Goal: Task Accomplishment & Management: Complete application form

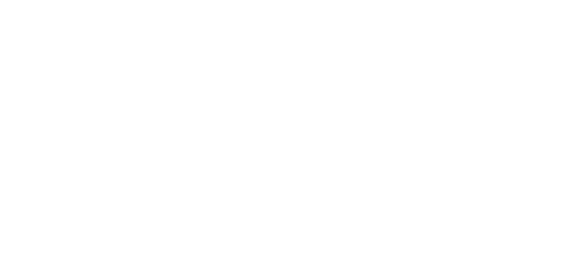
click at [0, 0] on html at bounding box center [0, 0] width 0 height 0
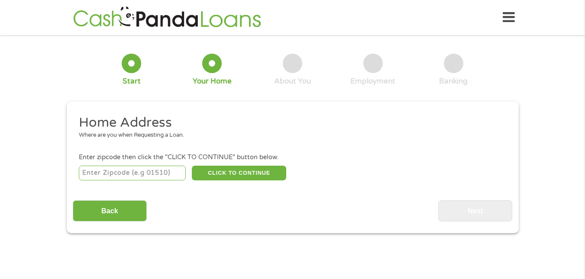
click at [152, 175] on input "number" at bounding box center [132, 173] width 107 height 15
type input "2400"
type input "2"
type input "77019"
click at [248, 174] on button "CLICK TO CONTINUE" at bounding box center [239, 173] width 94 height 15
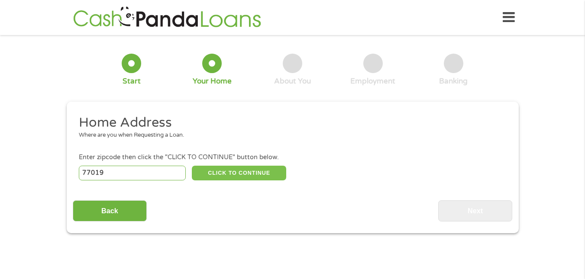
type input "77019"
type input "[GEOGRAPHIC_DATA]"
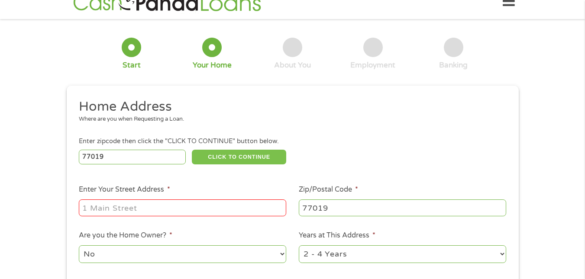
scroll to position [43, 0]
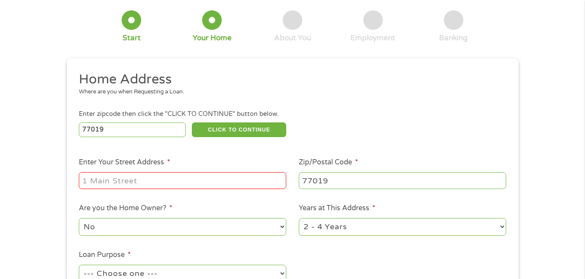
click at [130, 179] on input "Enter Your Street Address *" at bounding box center [182, 180] width 207 height 16
type input "[STREET_ADDRESS]"
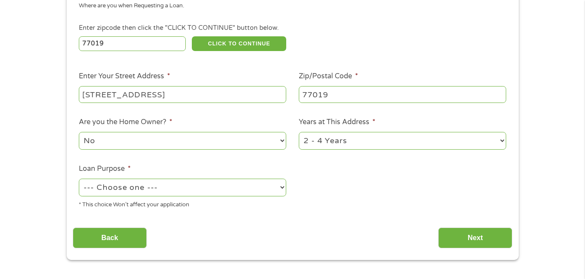
scroll to position [130, 0]
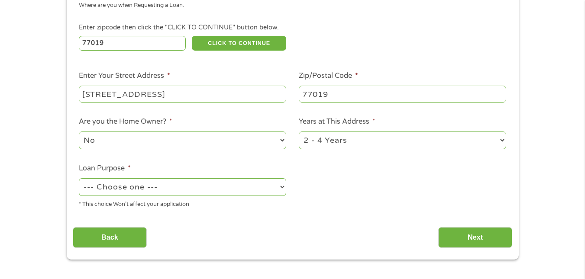
click at [241, 190] on select "--- Choose one --- Pay Bills Debt Consolidation Home Improvement Major Purchase…" at bounding box center [182, 187] width 207 height 18
select select "homeimprovement"
click at [79, 178] on select "--- Choose one --- Pay Bills Debt Consolidation Home Improvement Major Purchase…" at bounding box center [182, 187] width 207 height 18
click at [464, 236] on input "Next" at bounding box center [475, 237] width 74 height 21
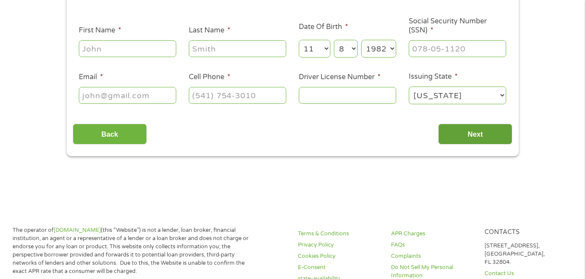
scroll to position [0, 0]
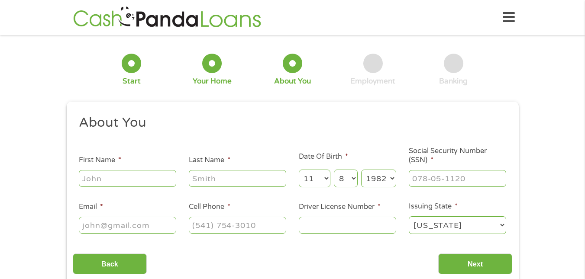
click at [367, 224] on input "Driver License Number *" at bounding box center [347, 225] width 97 height 16
type input "49824766"
click at [134, 176] on input "First Name *" at bounding box center [127, 178] width 97 height 16
type input "[PERSON_NAME]"
click at [242, 181] on input "Last Name *" at bounding box center [237, 178] width 97 height 16
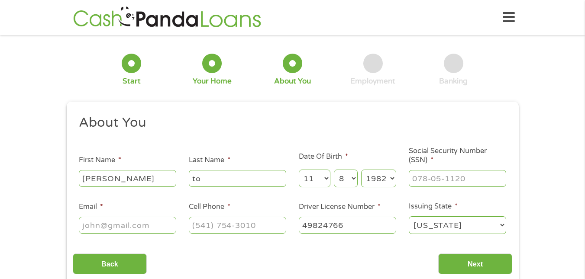
type input "t"
type input "[PERSON_NAME]"
click at [430, 107] on div "This field is hidden when viewing the form gclid This field is hidden when view…" at bounding box center [293, 194] width 452 height 185
click at [429, 179] on input "___-__-____" at bounding box center [457, 178] width 97 height 16
type input "760-42-6862"
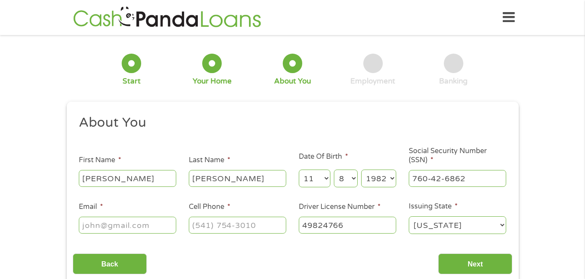
click at [118, 224] on input "Email *" at bounding box center [127, 225] width 97 height 16
click at [94, 228] on input "Email *" at bounding box center [127, 225] width 97 height 16
click at [97, 228] on input "Email *" at bounding box center [127, 225] width 97 height 16
click at [158, 245] on div "About You This field is hidden when viewing the form Title * --- Choose one ---…" at bounding box center [292, 194] width 439 height 161
click at [145, 224] on input "marianelatb@" at bounding box center [127, 225] width 97 height 16
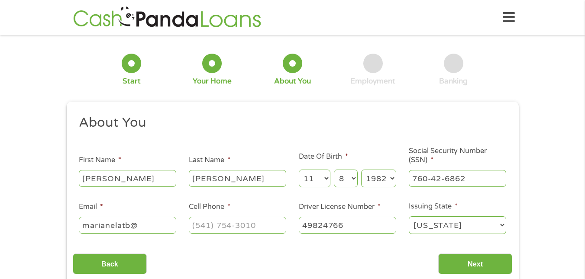
click at [139, 230] on input "marianelatb@" at bounding box center [127, 225] width 97 height 16
click at [174, 262] on div "Back Next" at bounding box center [292, 260] width 439 height 27
click at [155, 226] on input "marianelatb@" at bounding box center [127, 225] width 97 height 16
type input "[EMAIL_ADDRESS][DOMAIN_NAME]"
type input "[PHONE_NUMBER]"
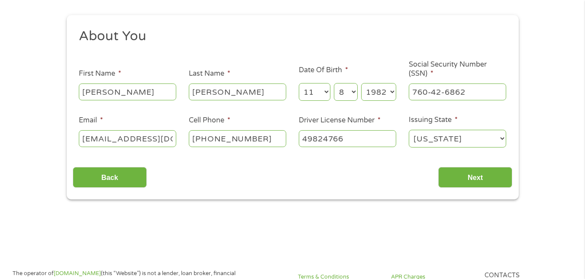
scroll to position [43, 0]
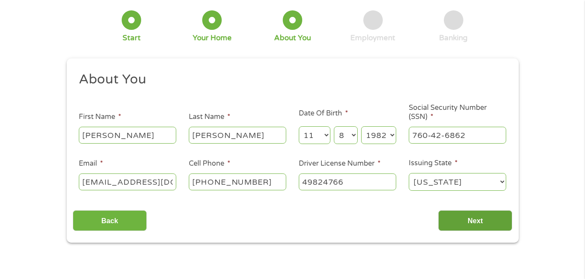
click at [468, 216] on input "Next" at bounding box center [475, 220] width 74 height 21
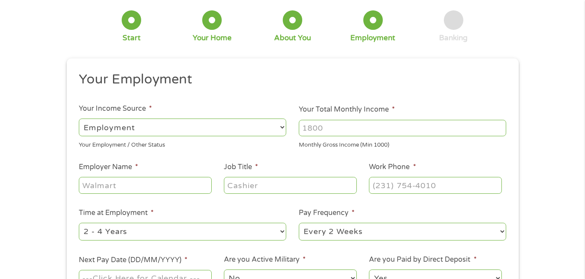
click at [158, 184] on input "Employer Name *" at bounding box center [145, 185] width 132 height 16
type input "HISD"
click at [248, 187] on input "Job Title *" at bounding box center [290, 185] width 132 height 16
type input "TEACHER"
click at [396, 185] on input "(___) ___-____" at bounding box center [435, 185] width 132 height 16
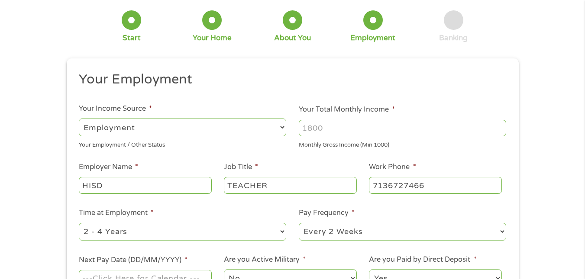
type input "[PHONE_NUMBER]"
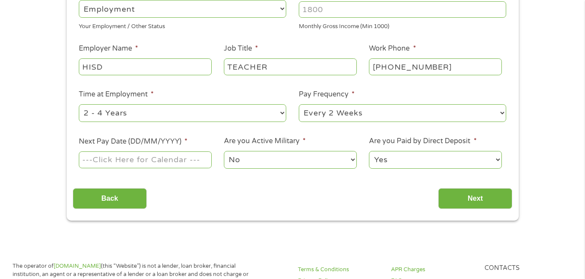
scroll to position [173, 0]
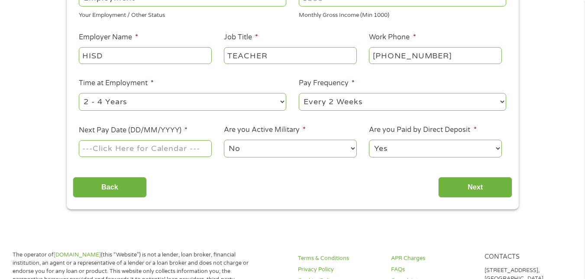
click at [183, 146] on input "Next Pay Date (DD/MM/YYYY) *" at bounding box center [145, 148] width 132 height 16
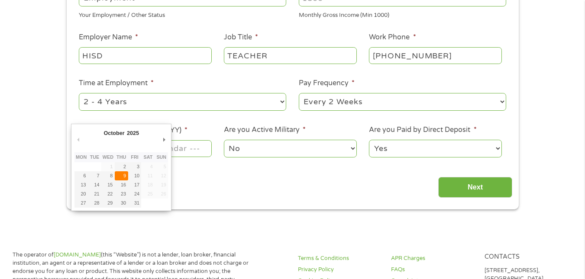
type input "[DATE]"
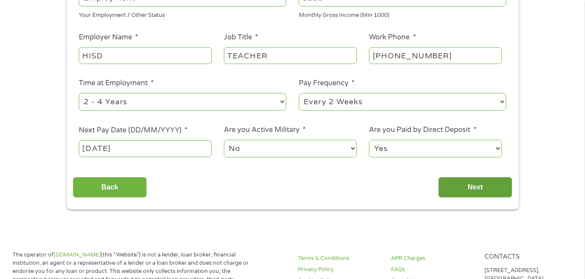
click at [462, 186] on input "Next" at bounding box center [475, 187] width 74 height 21
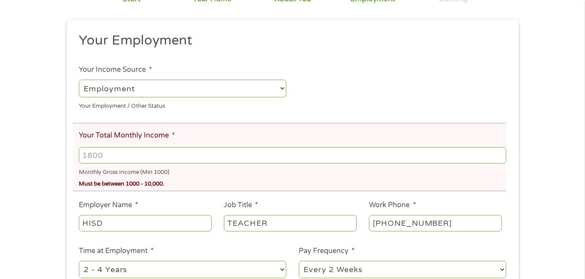
scroll to position [130, 0]
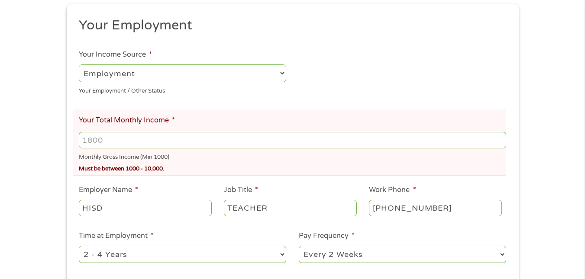
click at [199, 142] on input "Your Total Monthly Income *" at bounding box center [292, 140] width 427 height 16
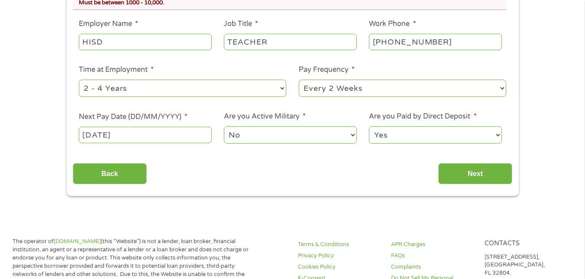
scroll to position [303, 0]
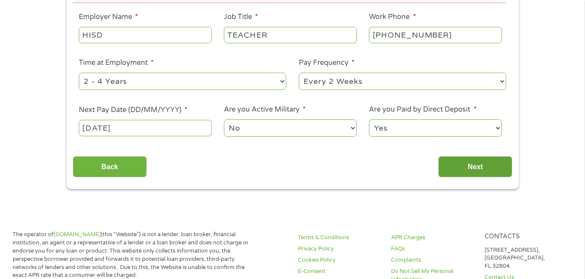
type input "4180"
click at [486, 169] on input "Next" at bounding box center [475, 166] width 74 height 21
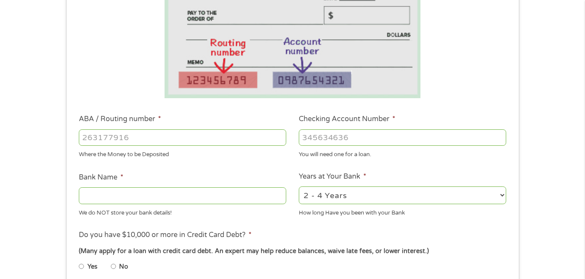
scroll to position [216, 0]
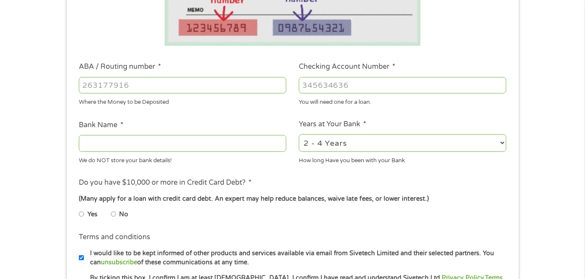
click at [88, 88] on input "ABA / Routing number *" at bounding box center [182, 85] width 207 height 16
type input "111000025"
type input "BANK OF AMERICA NA"
type input "111000025"
click at [354, 85] on input "Checking Account Number *" at bounding box center [402, 85] width 207 height 16
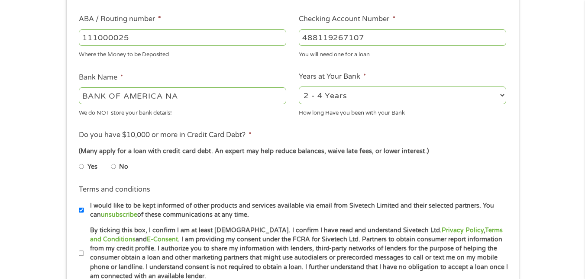
scroll to position [260, 0]
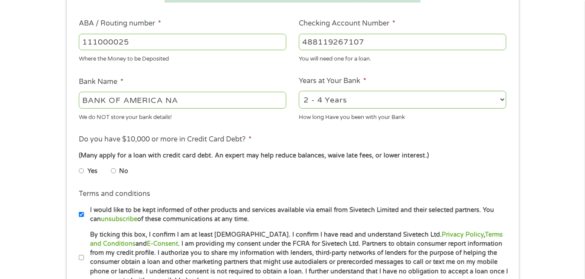
type input "488119267107"
click at [111, 170] on ul "Yes No" at bounding box center [182, 173] width 207 height 20
click at [113, 171] on input "No" at bounding box center [113, 171] width 5 height 14
radio input "true"
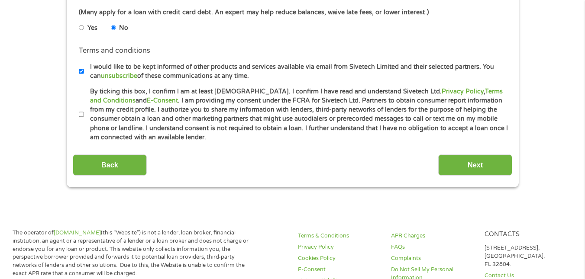
scroll to position [390, 0]
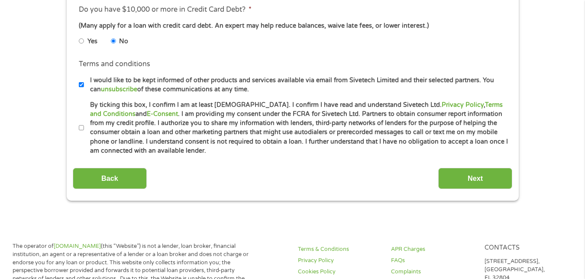
click at [80, 128] on input "By ticking this box, I confirm I am at least [DEMOGRAPHIC_DATA]. I confirm I ha…" at bounding box center [81, 128] width 5 height 14
checkbox input "true"
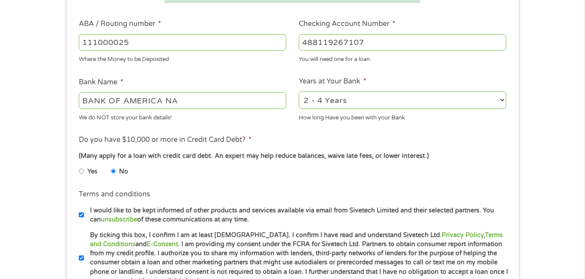
scroll to position [346, 0]
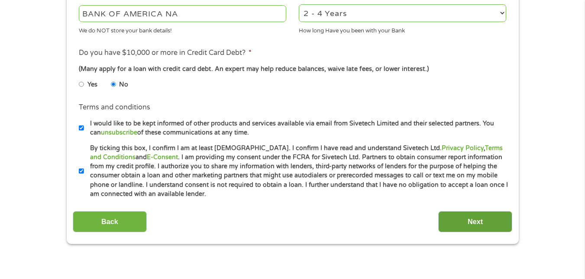
click at [489, 220] on input "Next" at bounding box center [475, 221] width 74 height 21
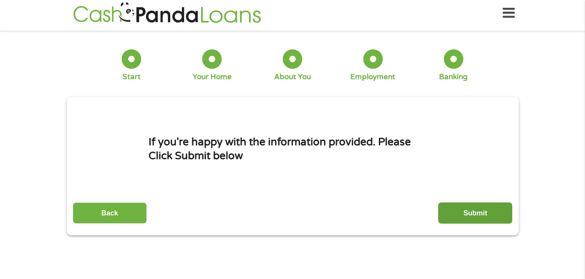
scroll to position [0, 0]
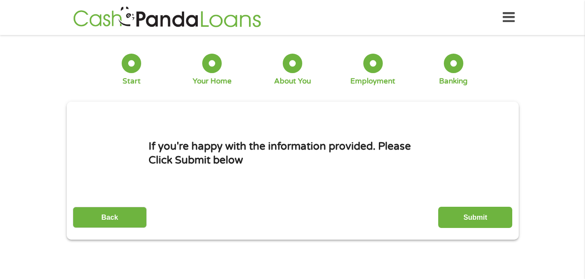
click at [468, 216] on input "Submit" at bounding box center [475, 217] width 74 height 21
